Goal: Transaction & Acquisition: Purchase product/service

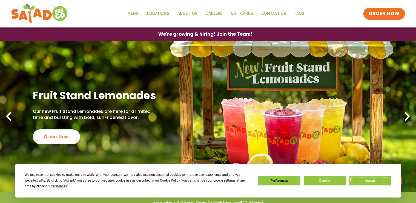
click at [371, 181] on button "Accept" at bounding box center [371, 180] width 42 height 10
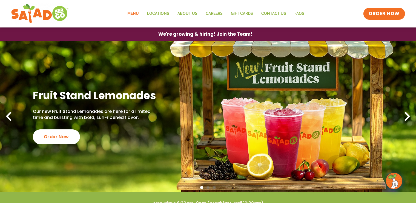
click at [134, 14] on link "Menu" at bounding box center [134, 13] width 20 height 13
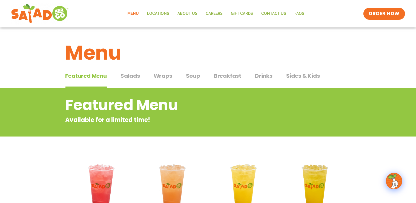
click at [138, 76] on span "Salads" at bounding box center [130, 76] width 19 height 8
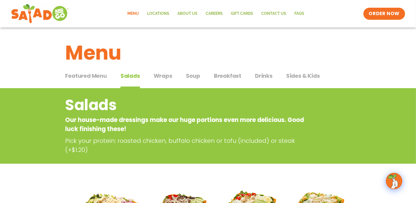
click at [136, 76] on span "Salads" at bounding box center [130, 76] width 19 height 8
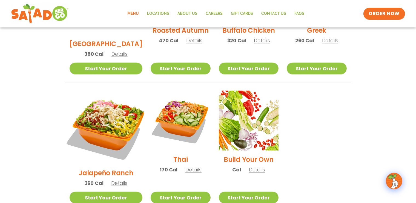
scroll to position [342, 0]
